Goal: Check status: Check status

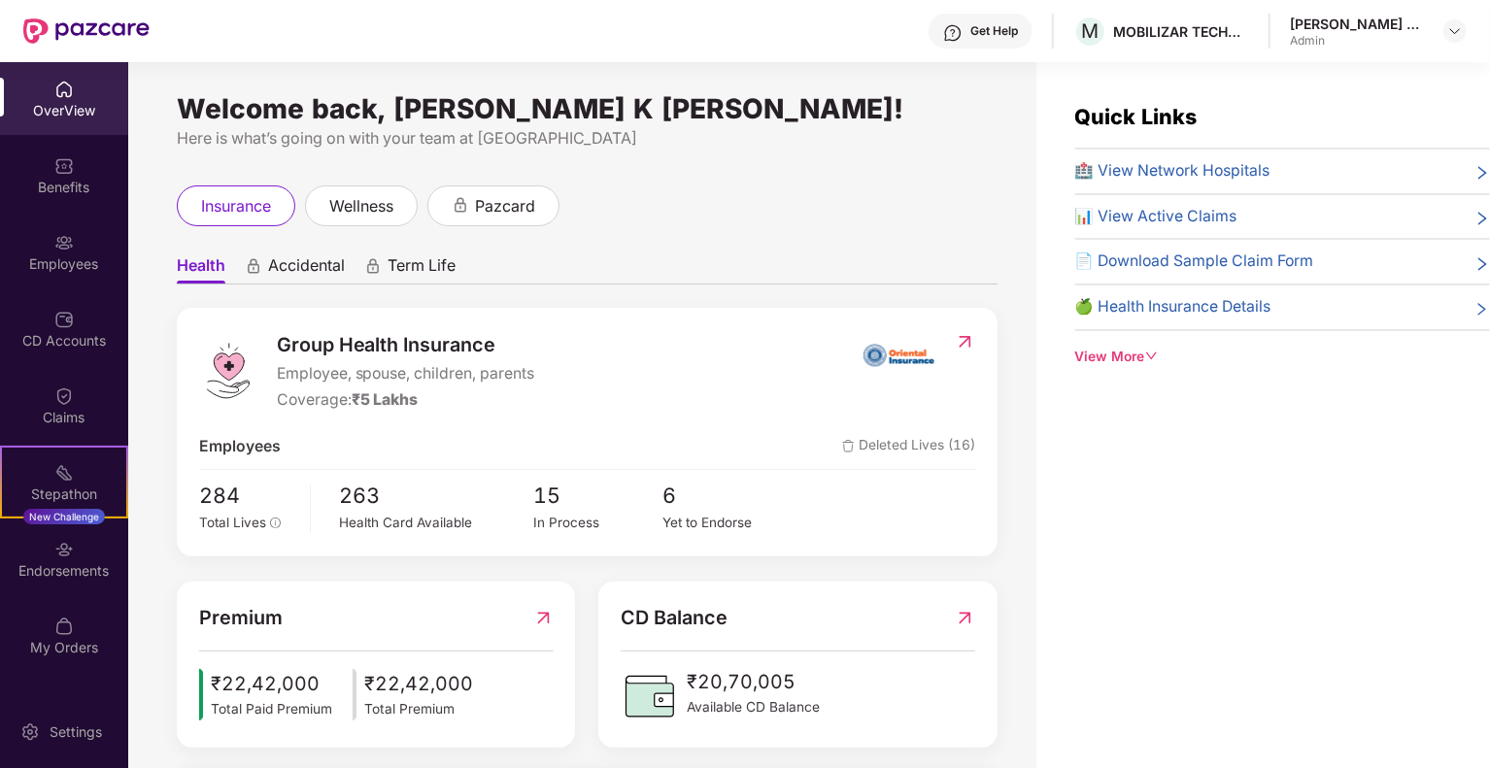
click at [58, 108] on div "OverView" at bounding box center [64, 110] width 128 height 19
click at [85, 197] on div "Benefits" at bounding box center [64, 175] width 128 height 73
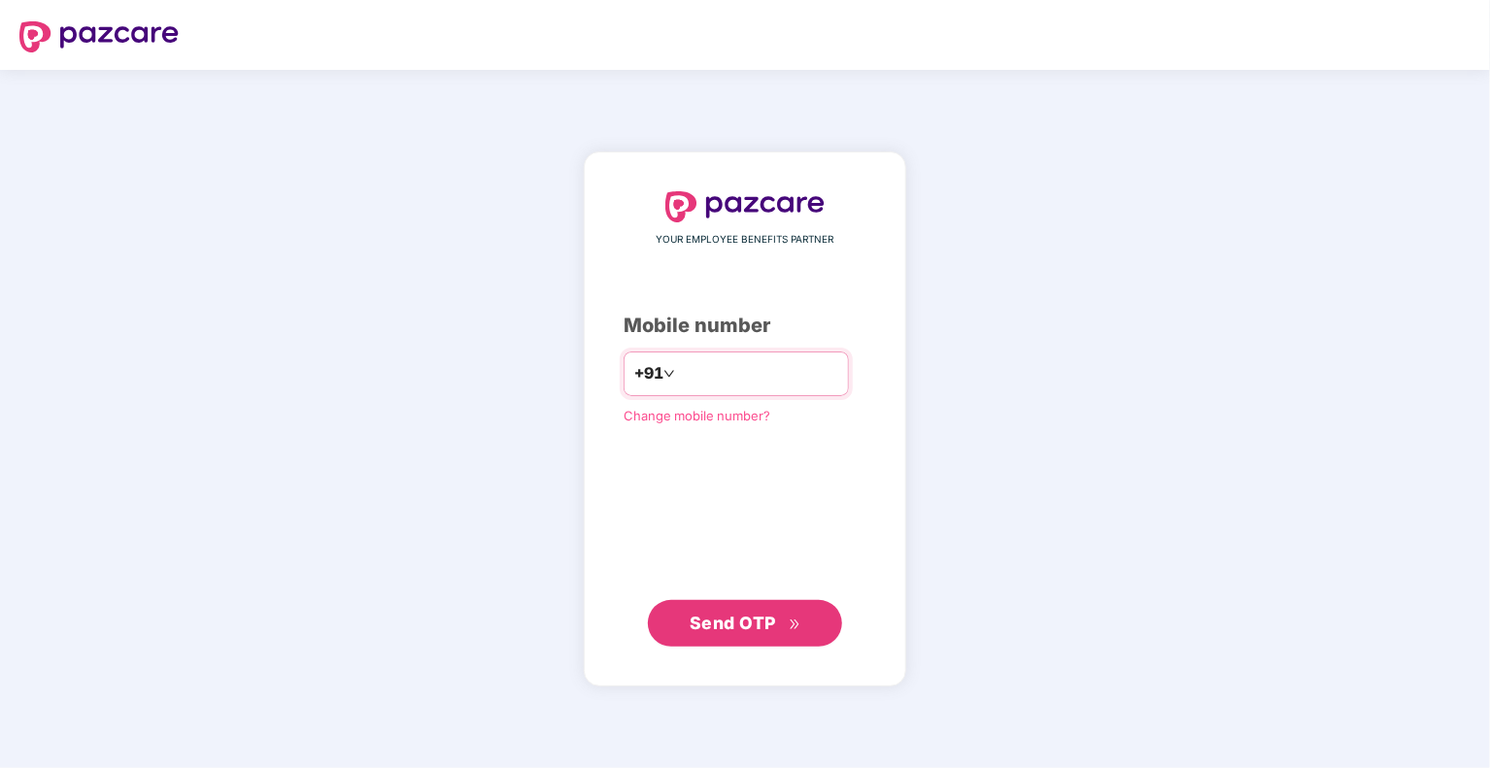
type input "**********"
click at [728, 630] on span "Send OTP" at bounding box center [733, 623] width 86 height 20
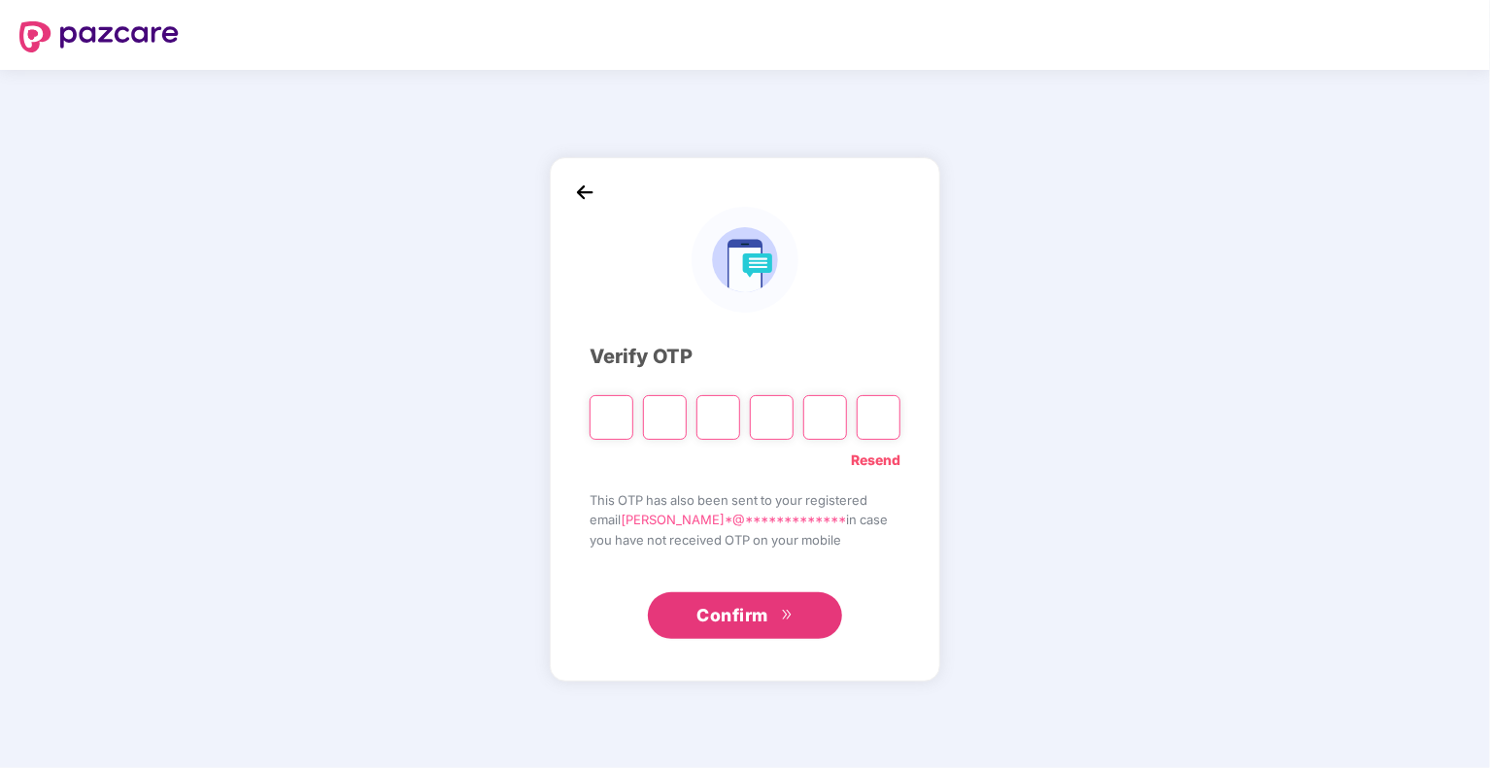
type input "*"
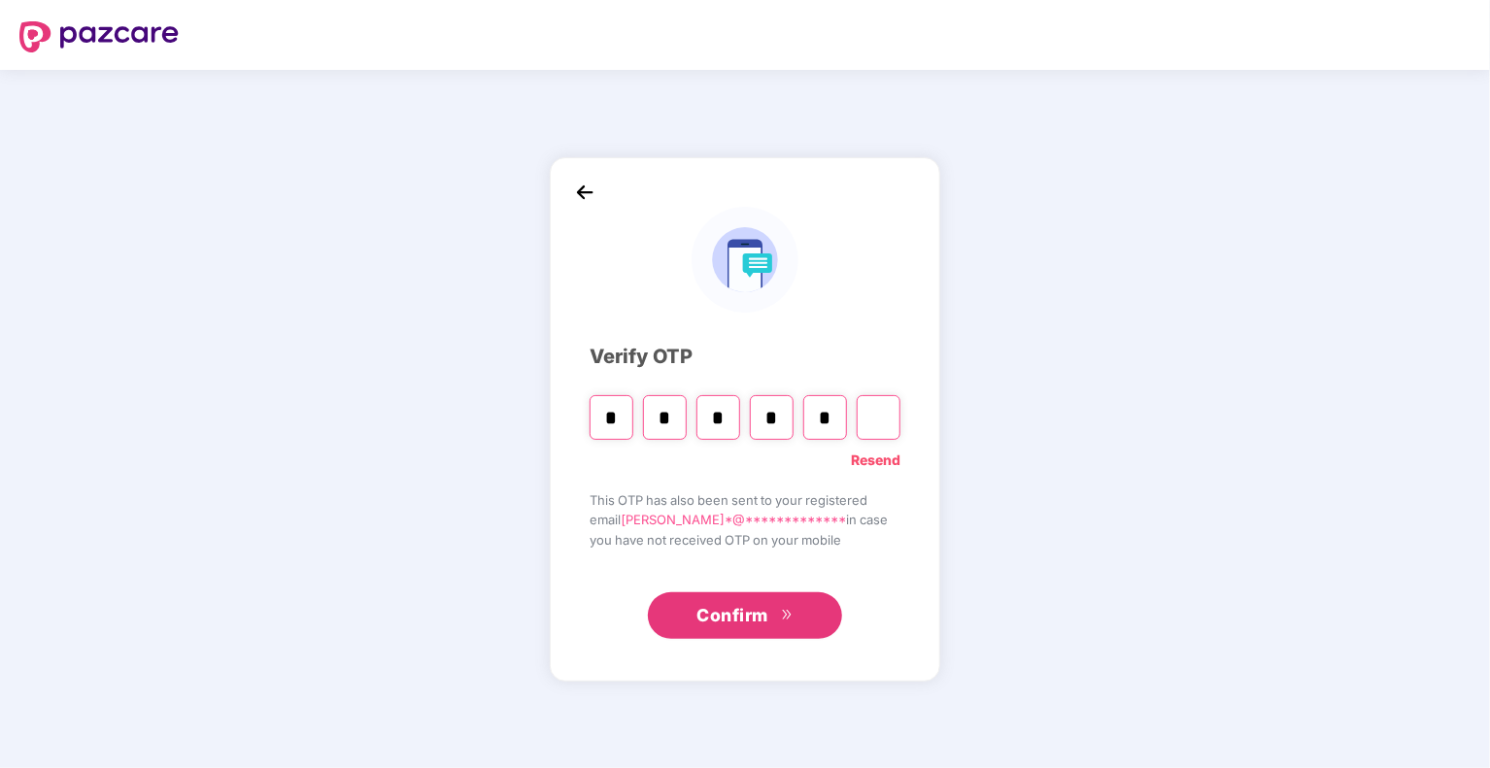
type input "*"
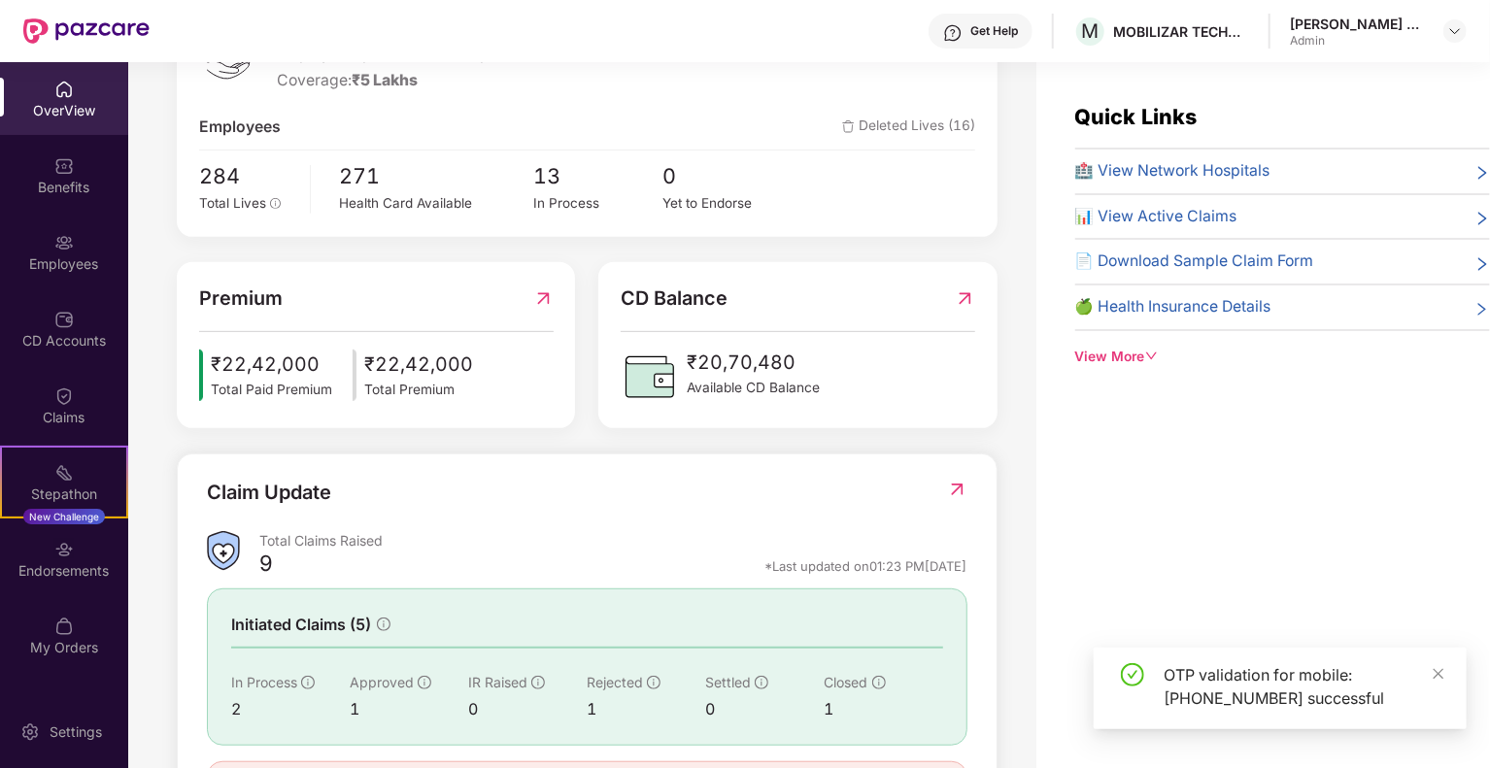
scroll to position [427, 0]
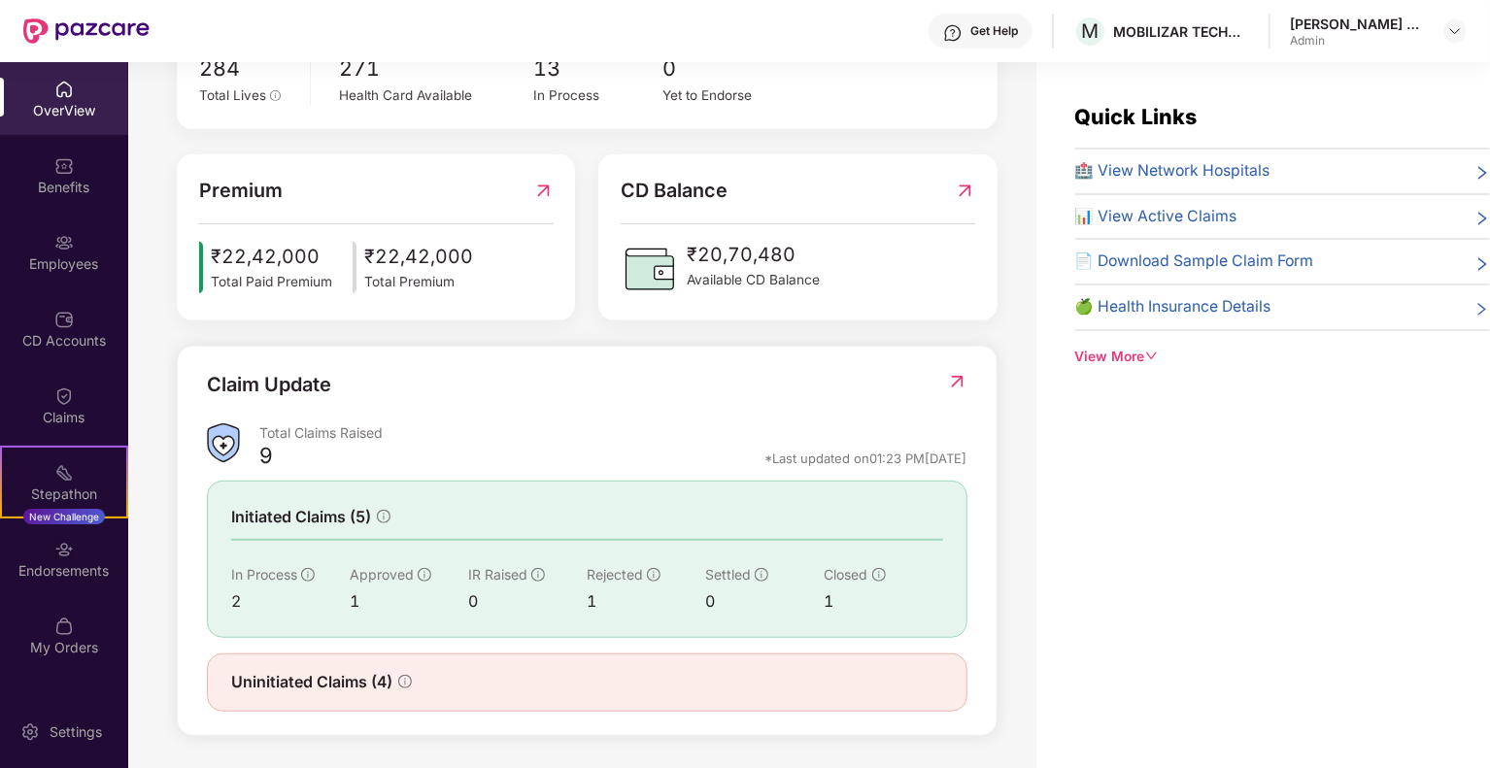
click at [957, 372] on img at bounding box center [957, 381] width 20 height 19
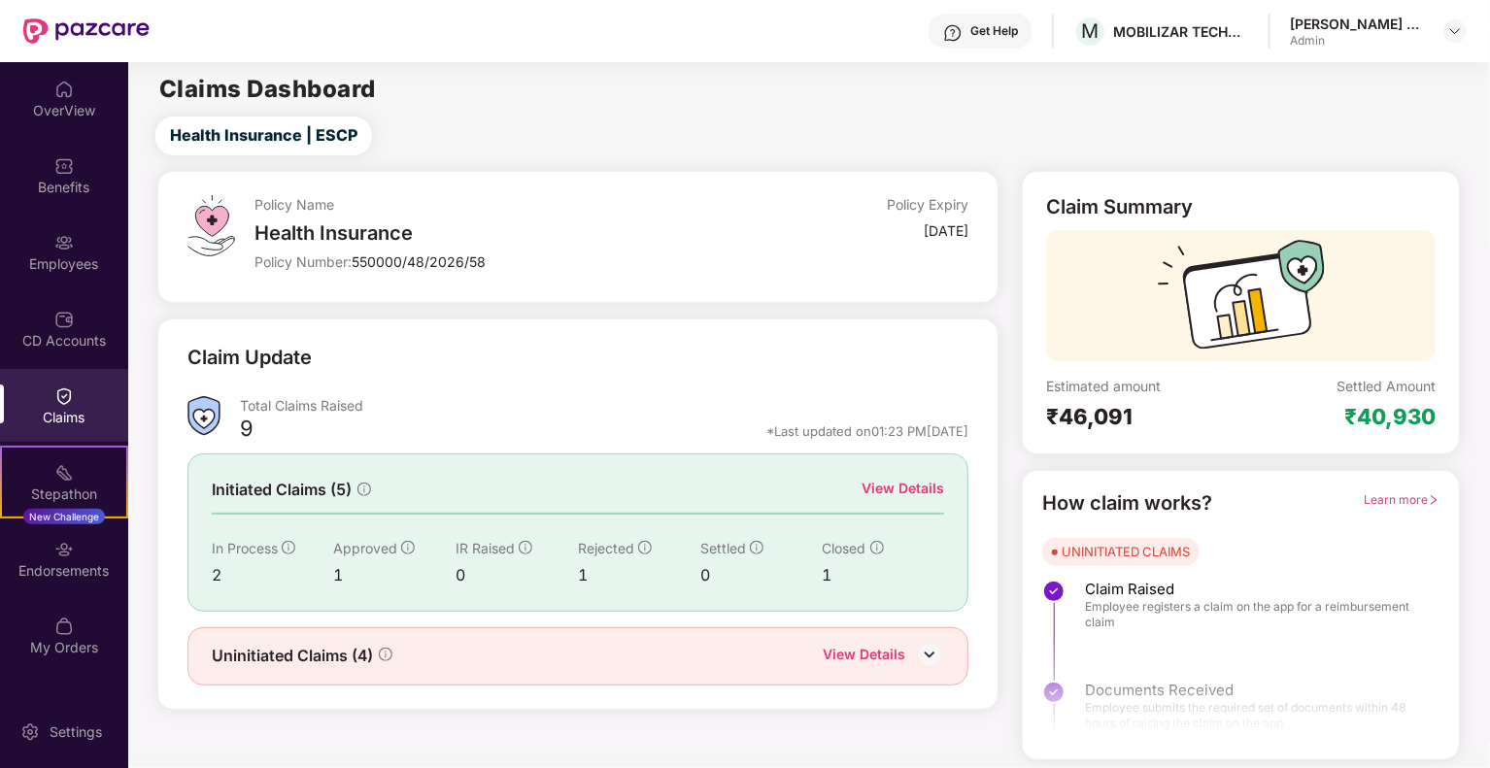
click at [931, 485] on div "View Details" at bounding box center [903, 488] width 83 height 21
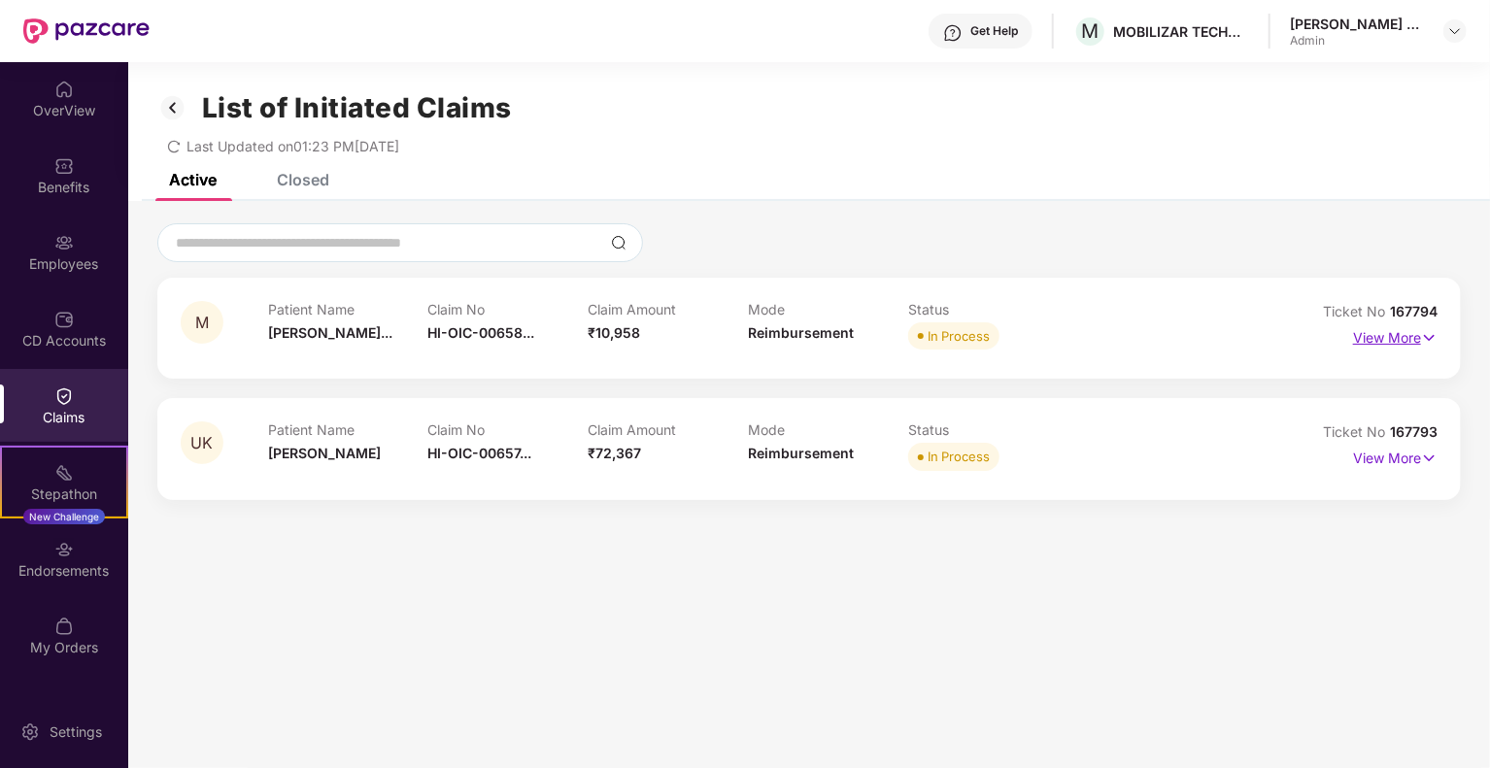
click at [1403, 329] on p "View More" at bounding box center [1395, 336] width 85 height 26
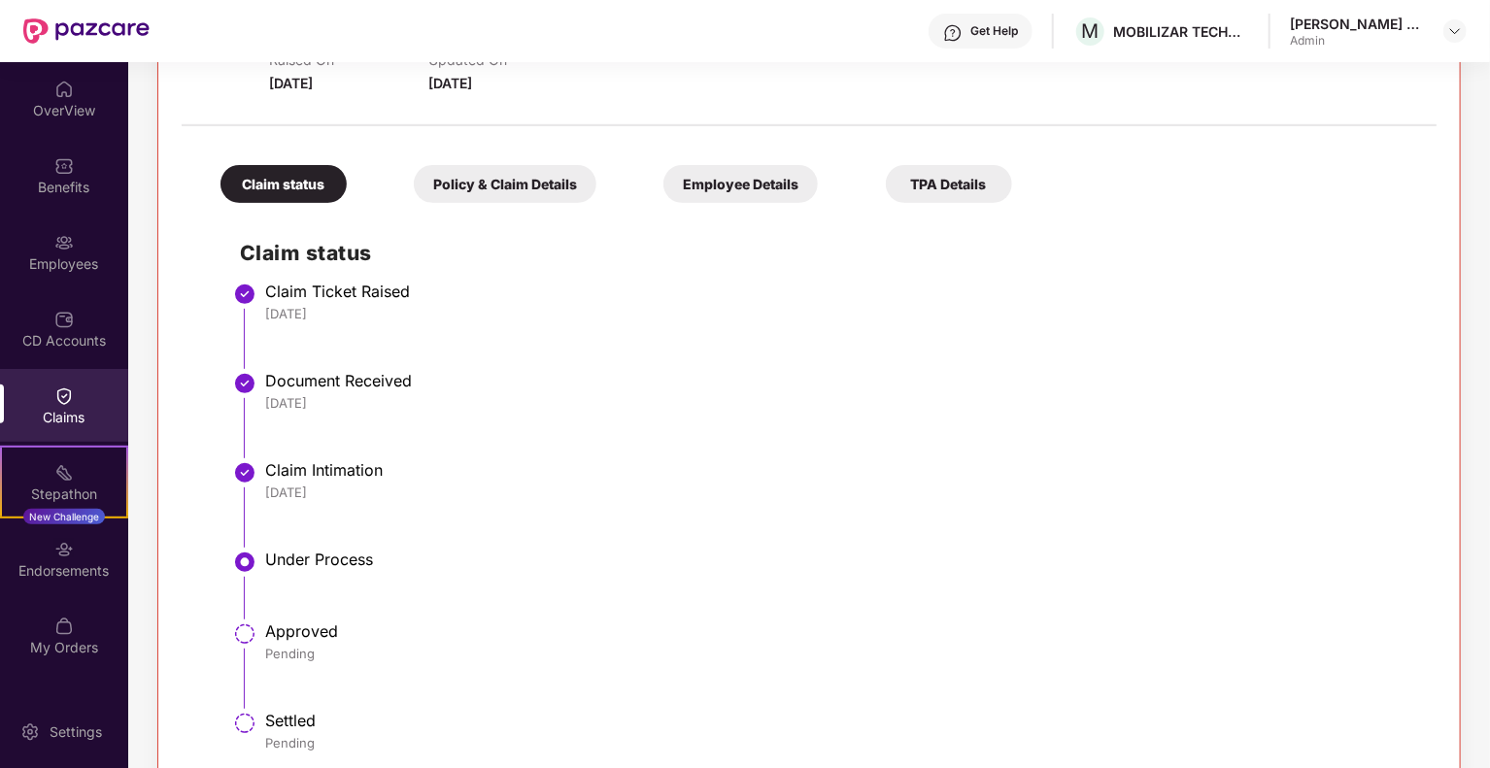
scroll to position [483, 0]
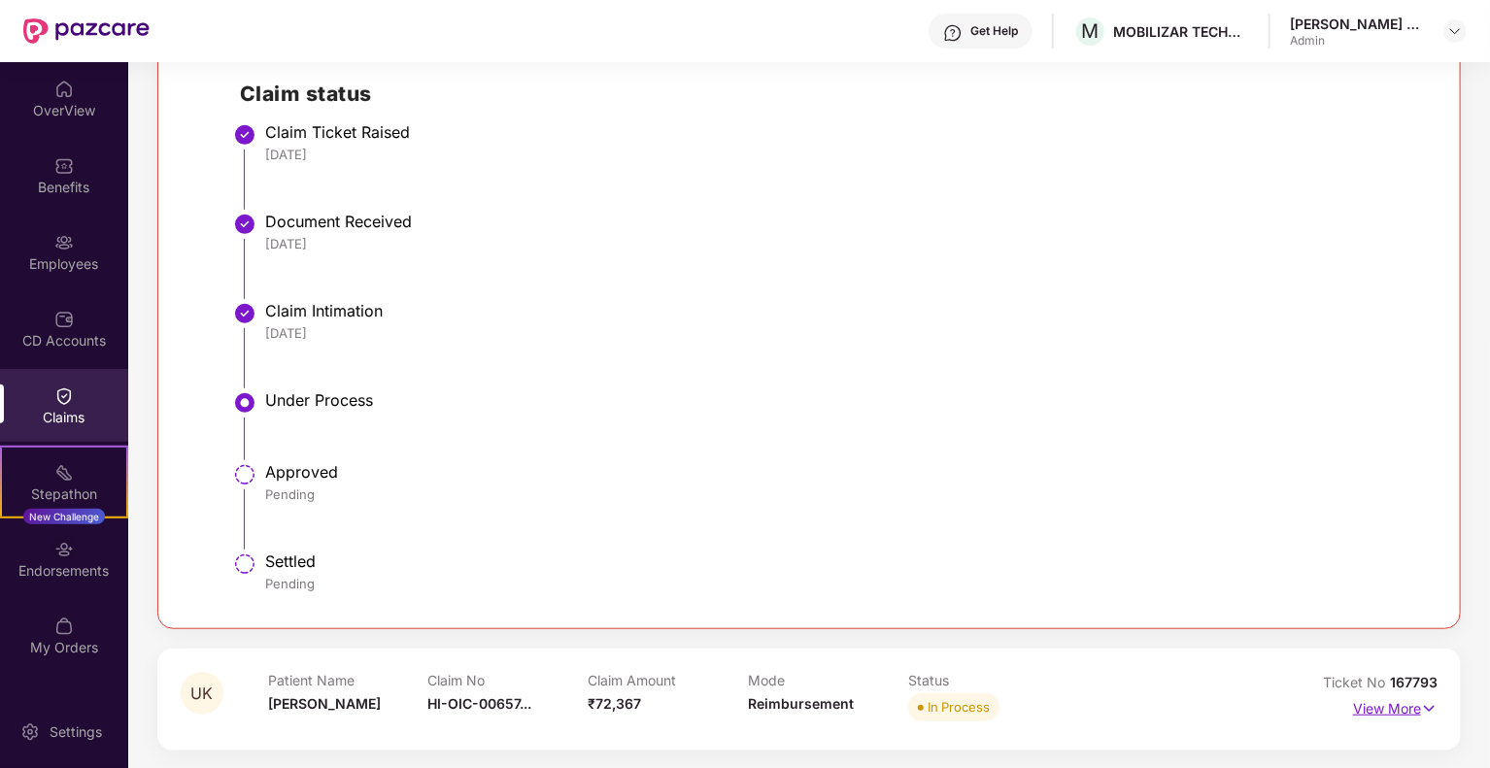
click at [1403, 713] on p "View More" at bounding box center [1395, 707] width 85 height 26
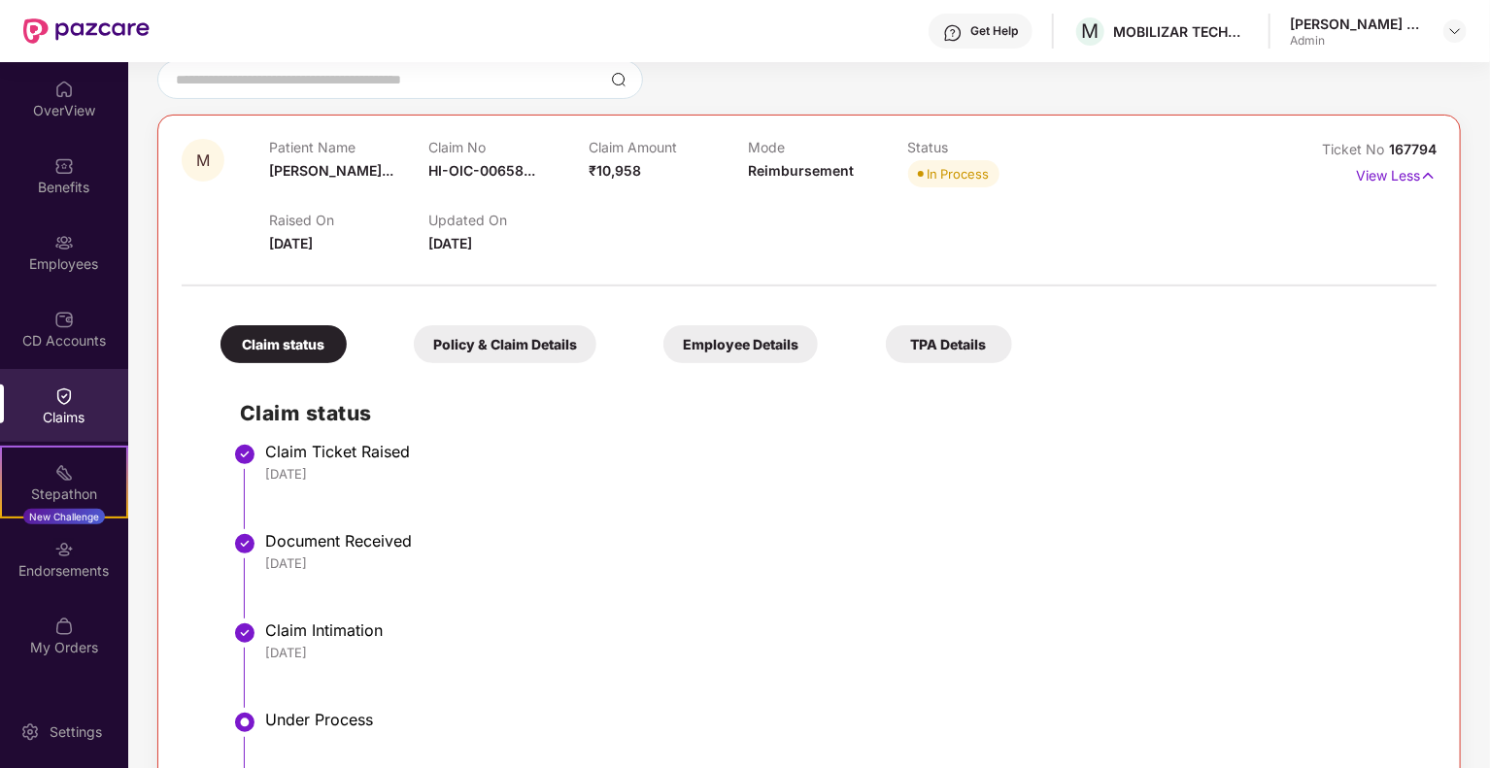
scroll to position [0, 0]
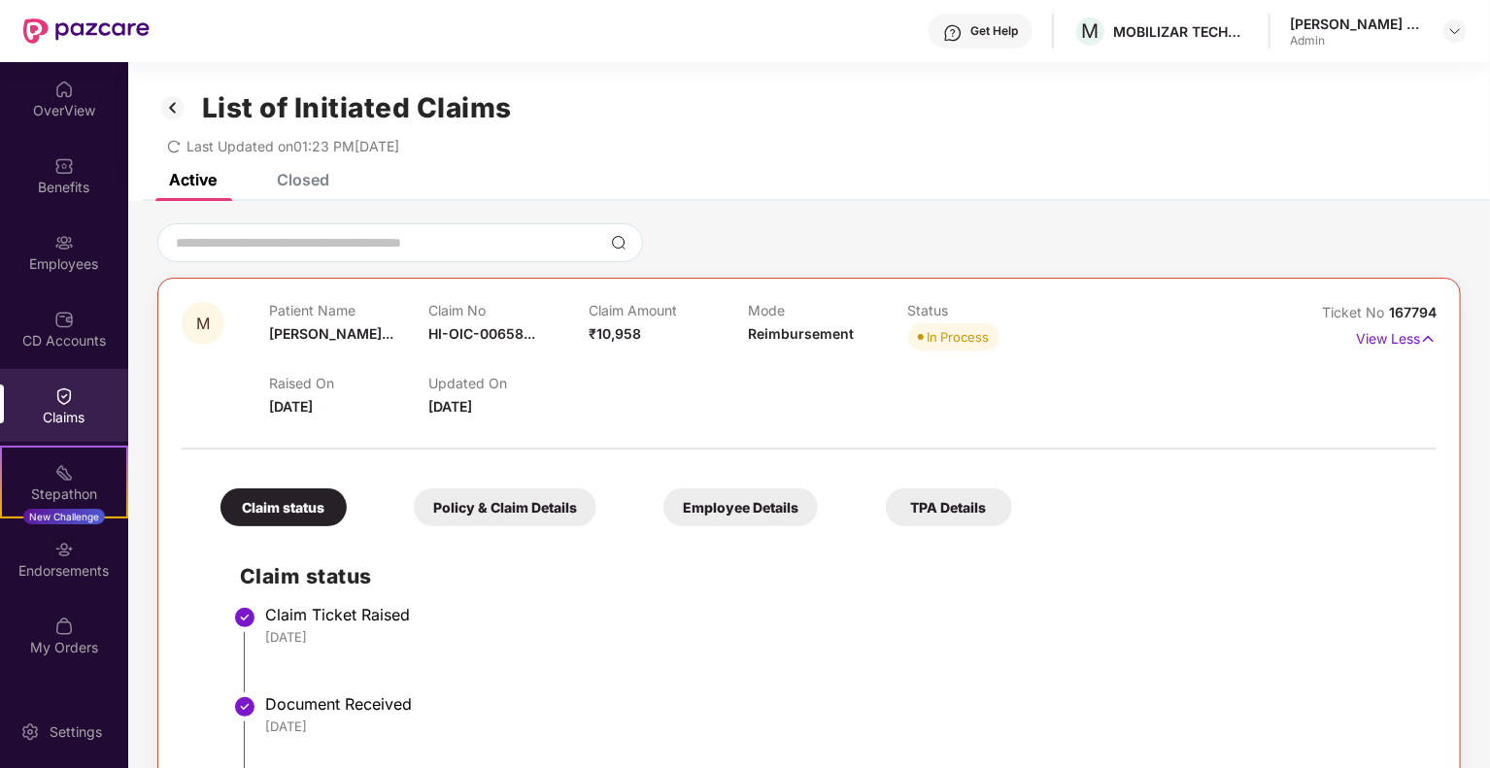
click at [300, 175] on div "Closed" at bounding box center [303, 179] width 52 height 19
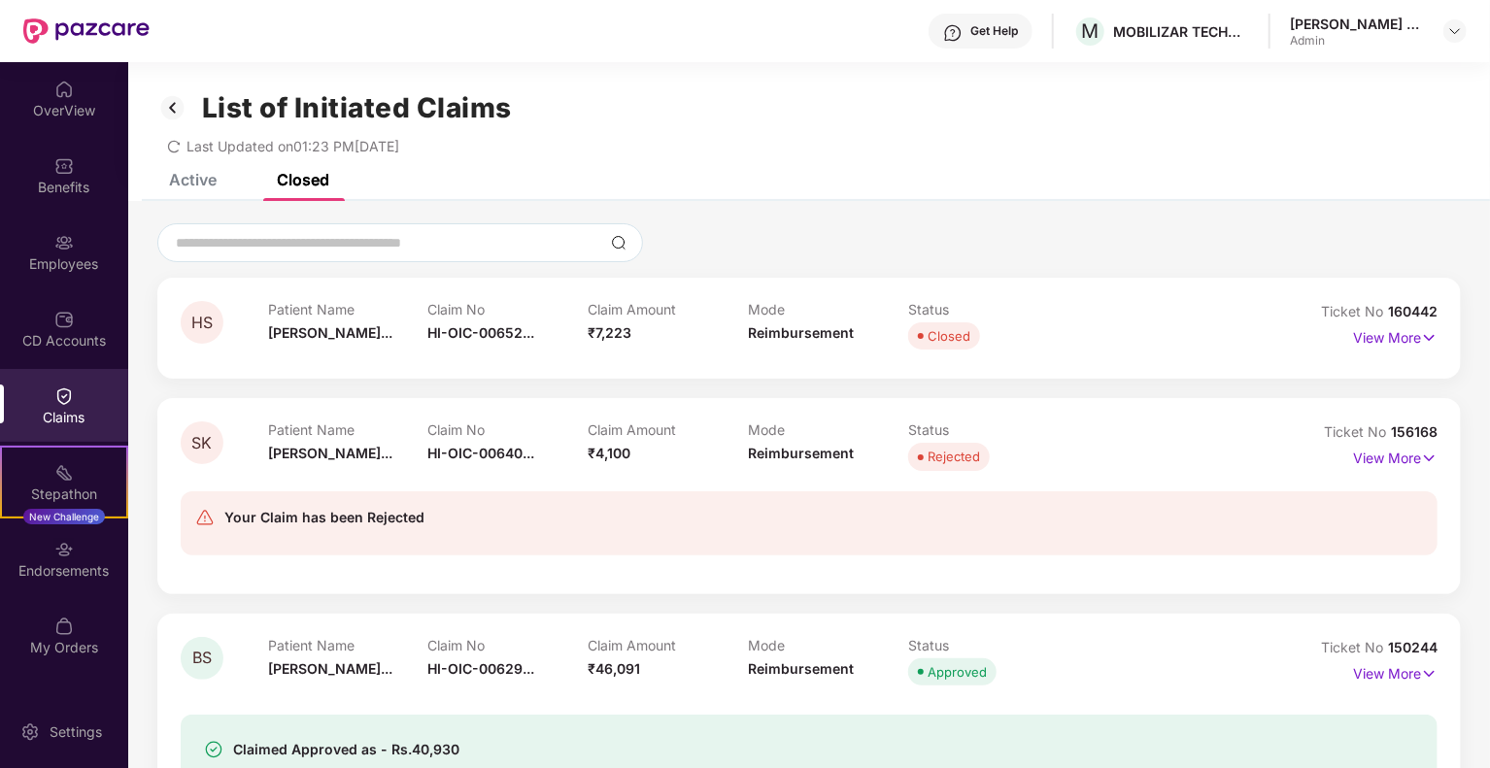
click at [184, 187] on div "Active" at bounding box center [193, 179] width 48 height 19
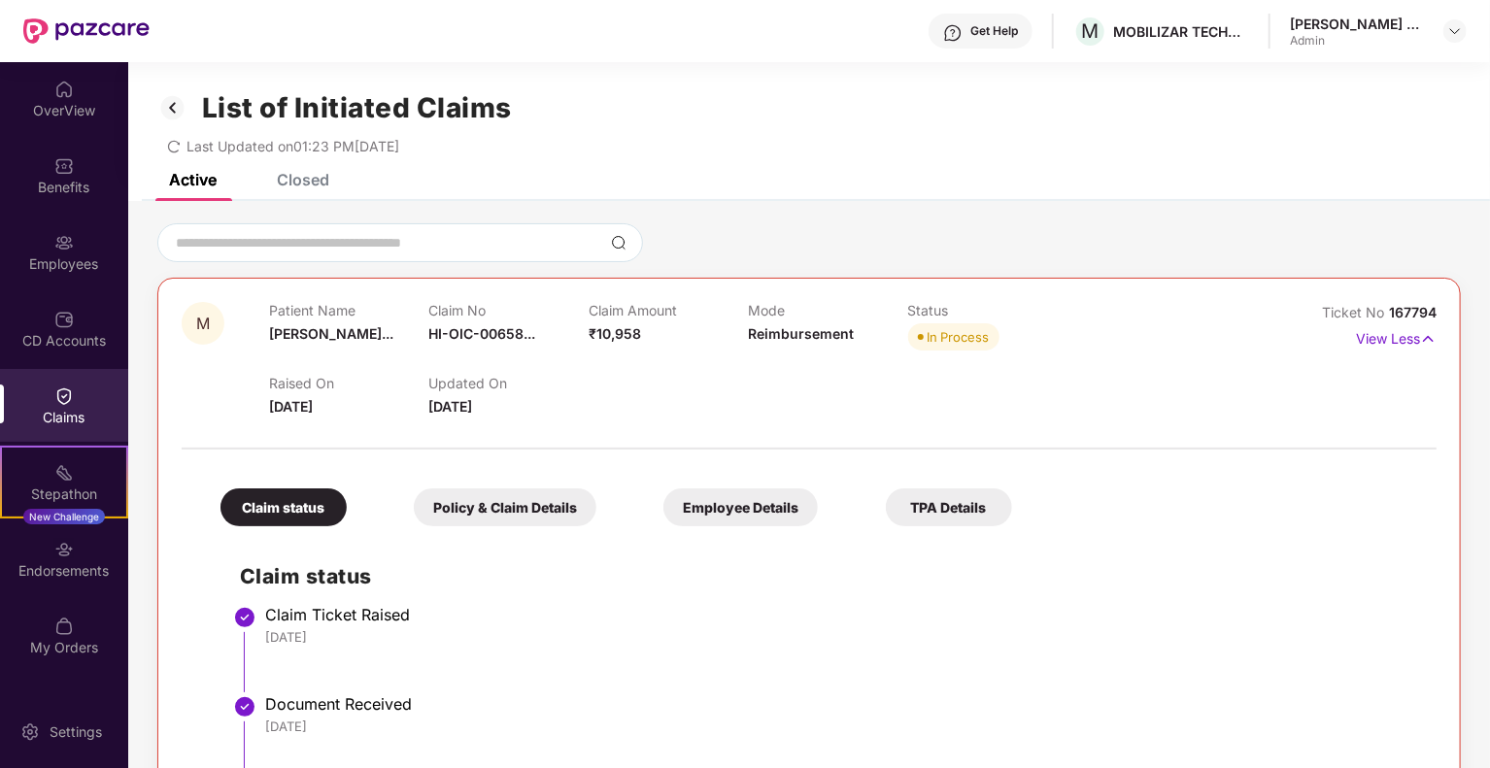
click at [274, 170] on div "List of Initiated Claims Last Updated on 01:23 PM[DATE]" at bounding box center [809, 118] width 1362 height 112
click at [285, 178] on div "Closed" at bounding box center [303, 179] width 52 height 19
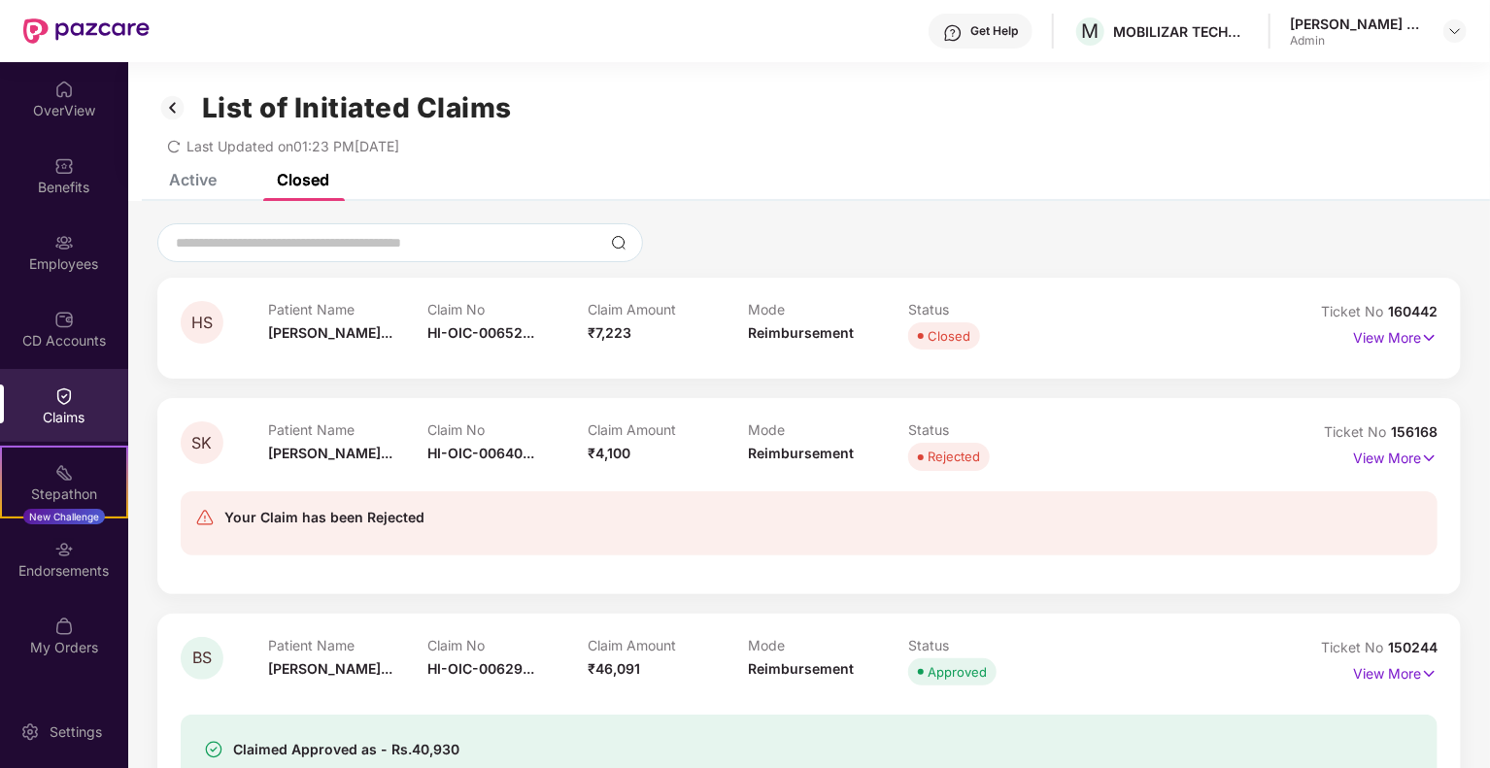
click at [179, 101] on img at bounding box center [172, 107] width 31 height 33
